Goal: Task Accomplishment & Management: Complete application form

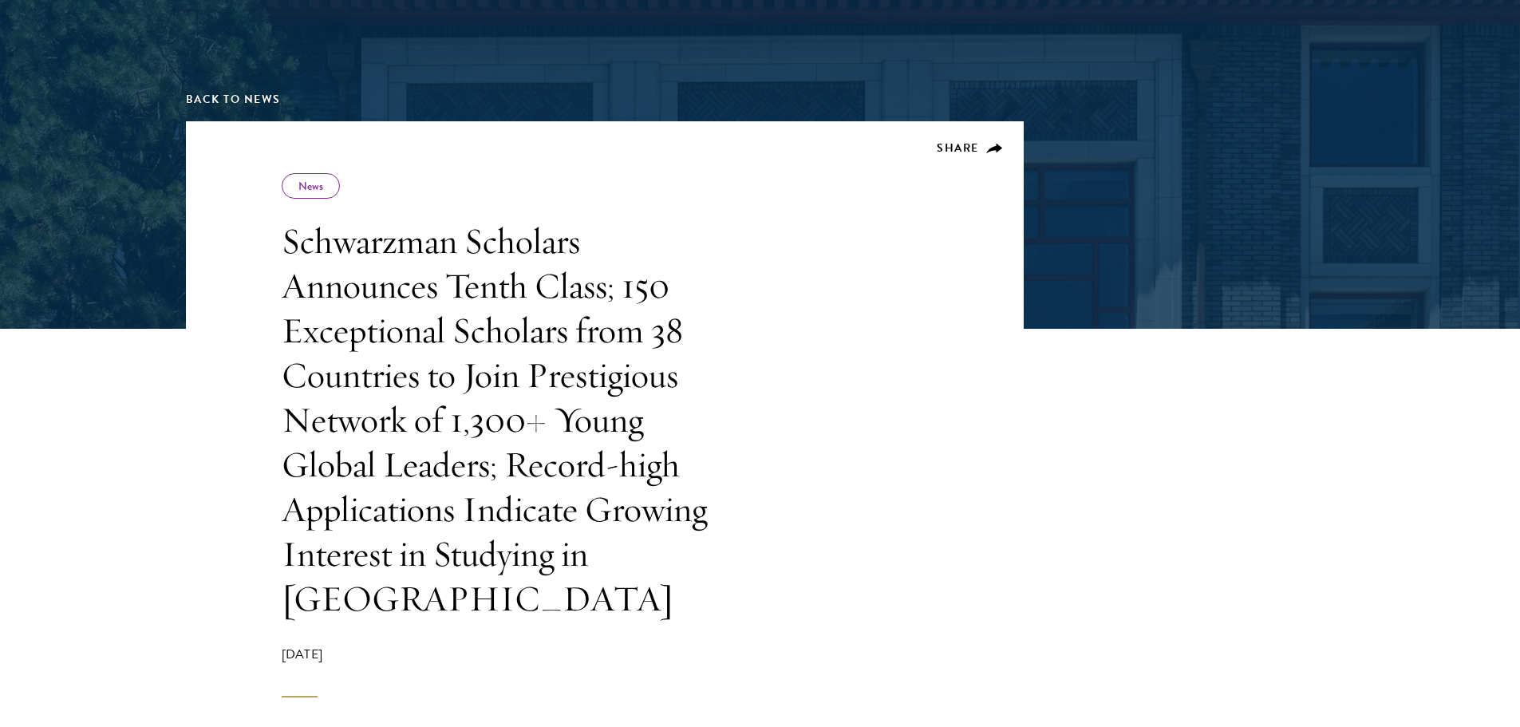
scroll to position [239, 0]
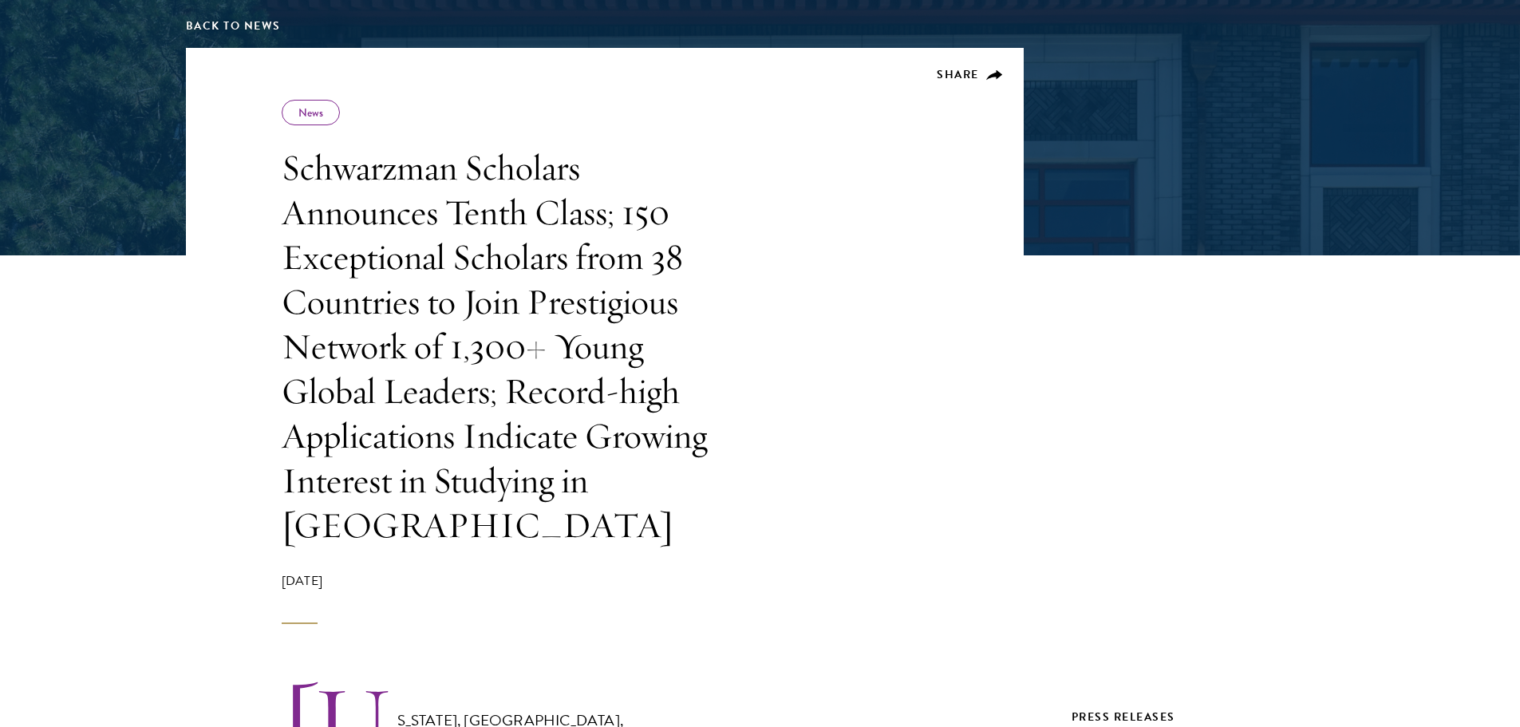
drag, startPoint x: 281, startPoint y: 153, endPoint x: 761, endPoint y: 549, distance: 622.3
click at [763, 550] on header "Share News Schwarzman Scholars Announces Tenth Class; 150 Exceptional Scholars …" at bounding box center [605, 336] width 838 height 576
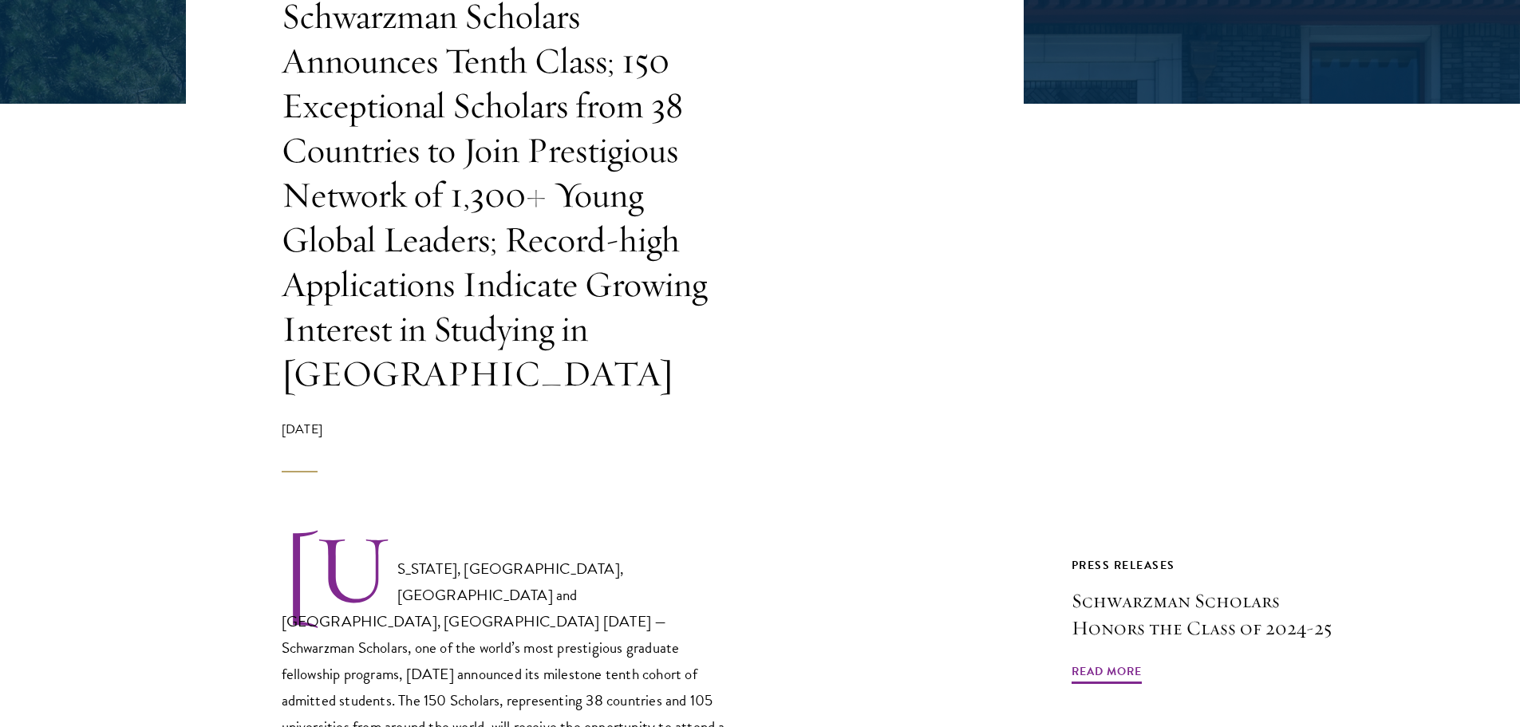
scroll to position [479, 0]
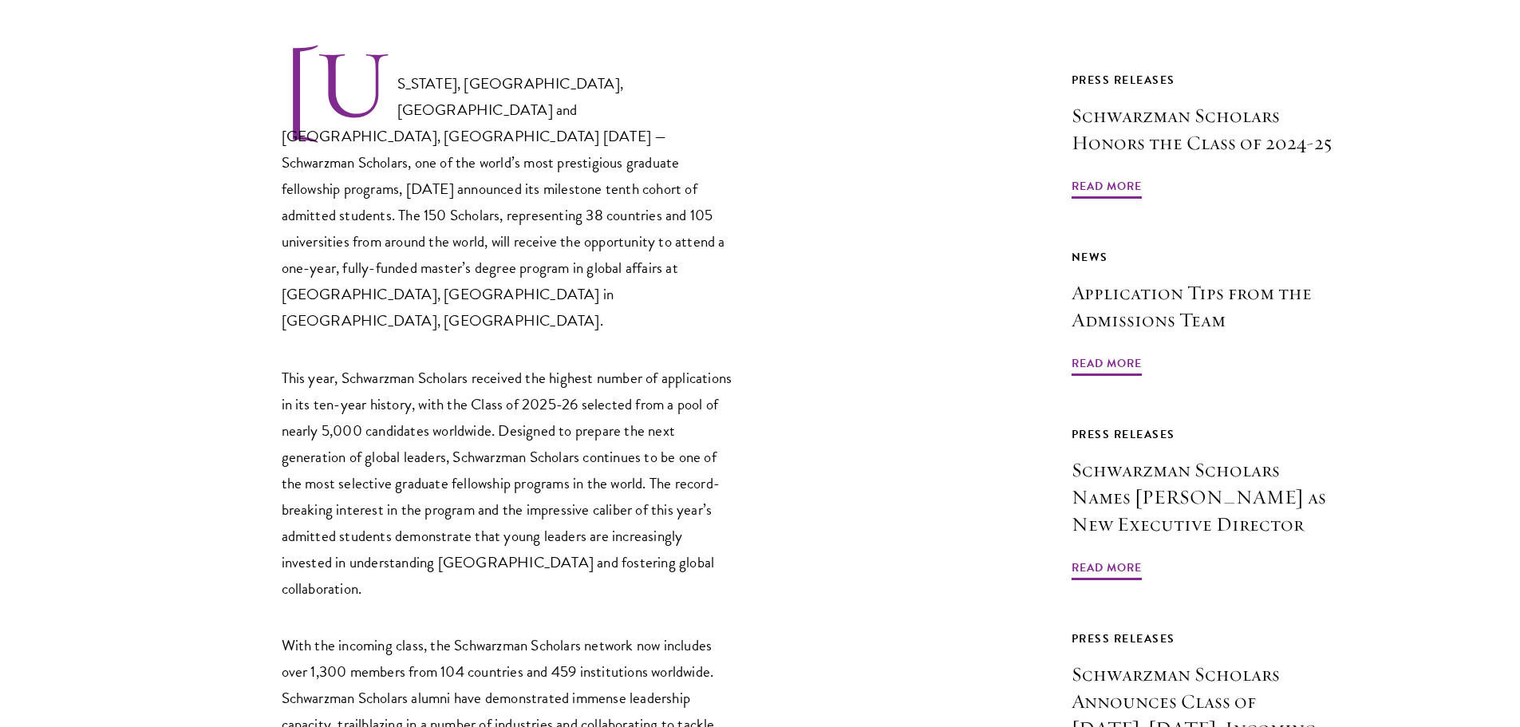
scroll to position [878, 0]
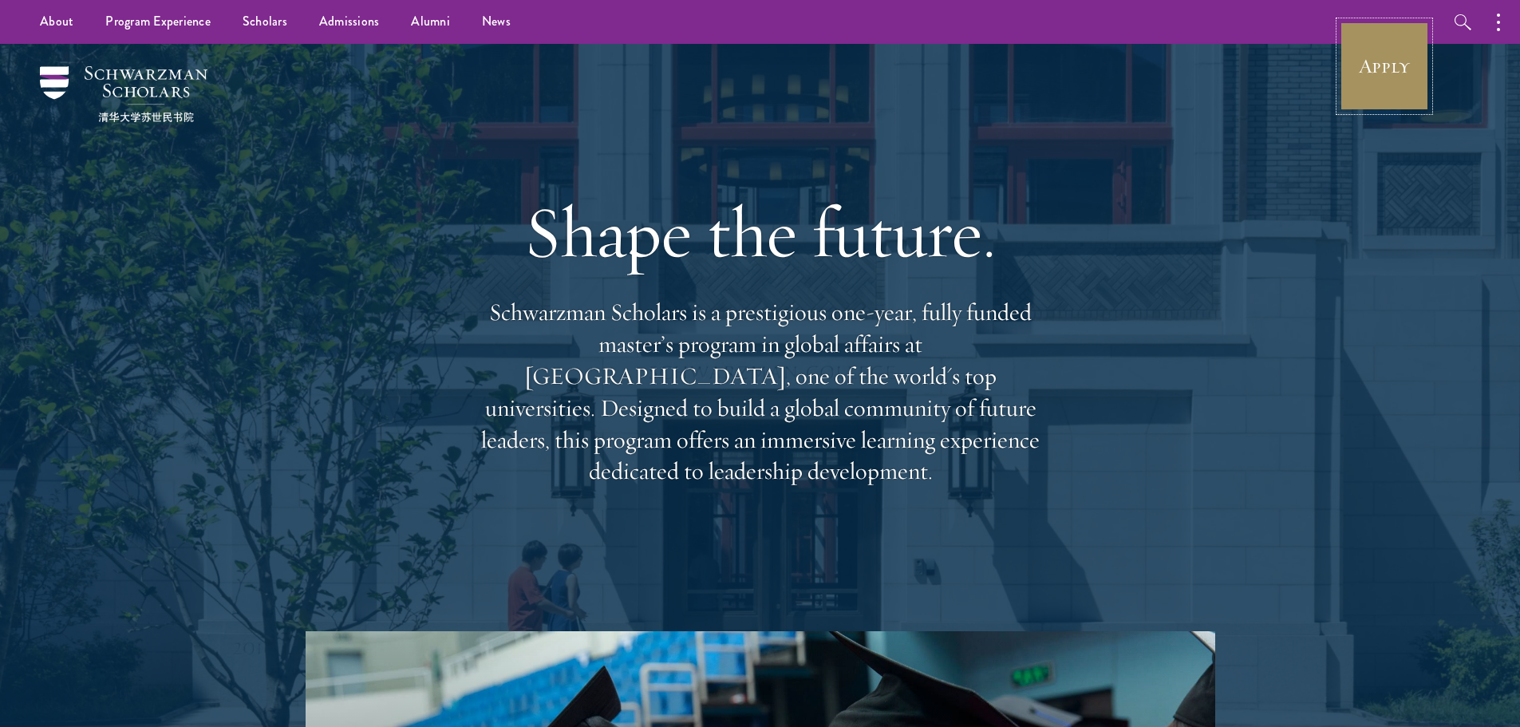
click at [1385, 72] on link "Apply" at bounding box center [1384, 66] width 89 height 89
